Goal: Navigation & Orientation: Find specific page/section

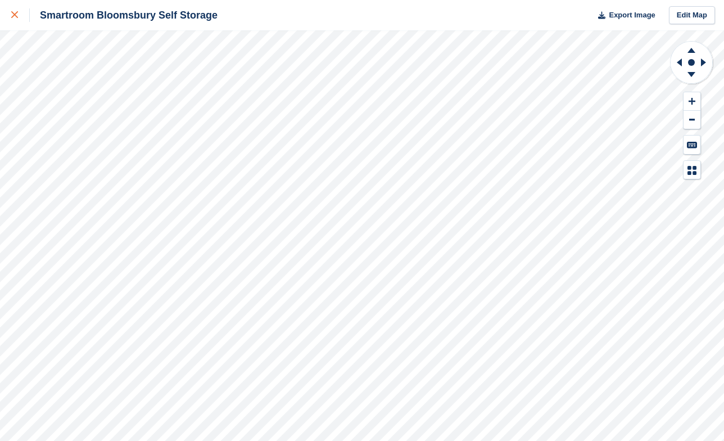
click at [10, 17] on link at bounding box center [15, 15] width 30 height 30
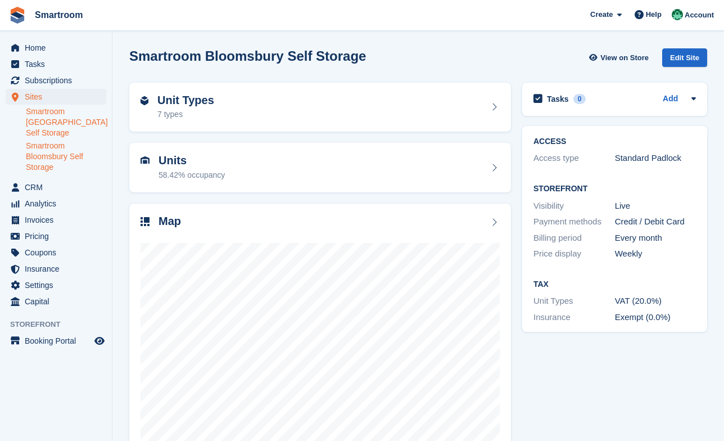
click at [61, 114] on link "Smartroom [GEOGRAPHIC_DATA] Self Storage" at bounding box center [66, 122] width 80 height 32
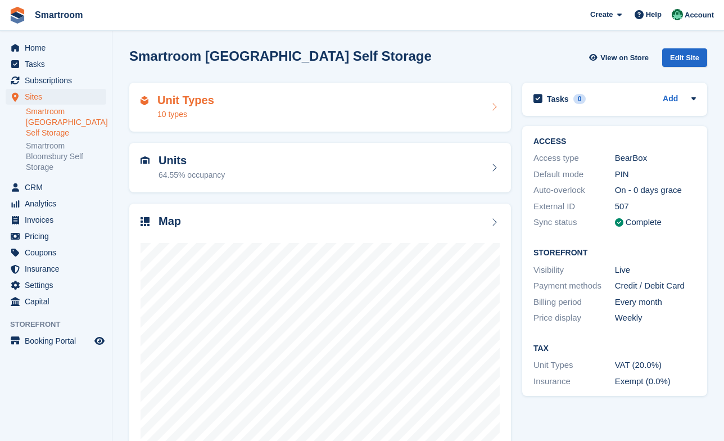
click at [286, 98] on div "Unit Types 10 types" at bounding box center [319, 107] width 359 height 27
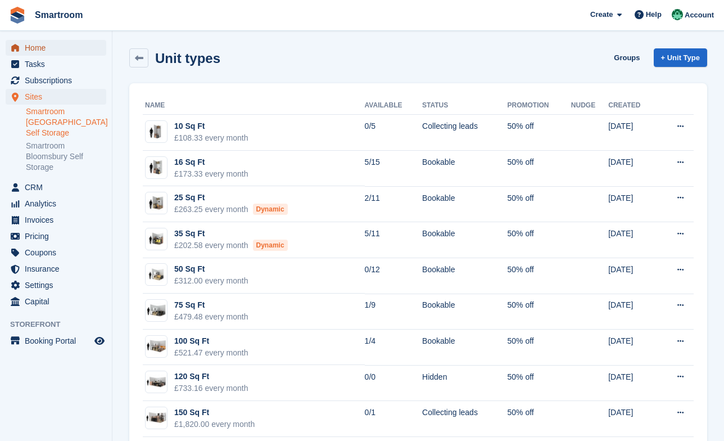
click at [36, 49] on span "Home" at bounding box center [58, 48] width 67 height 16
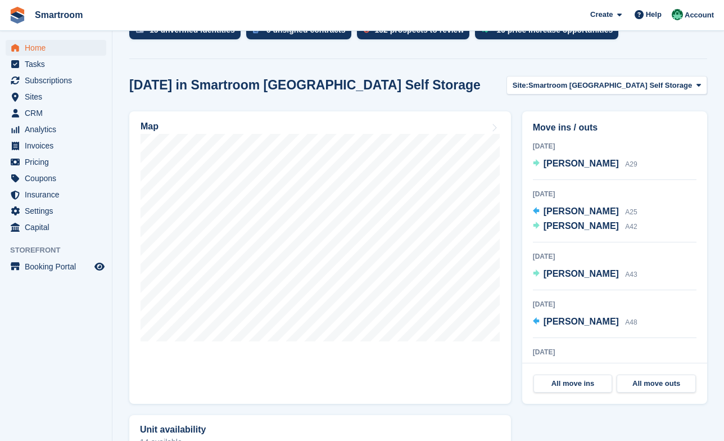
scroll to position [294, 0]
